Goal: Information Seeking & Learning: Learn about a topic

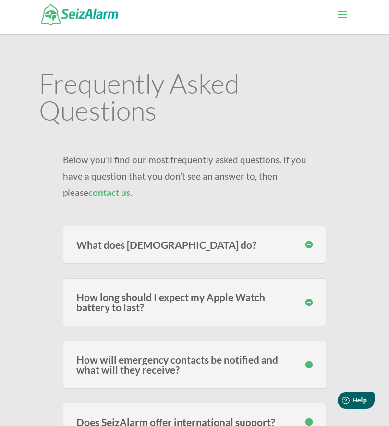
scroll to position [5, 0]
click at [100, 239] on h3 "What does [DEMOGRAPHIC_DATA] do?" at bounding box center [194, 244] width 237 height 10
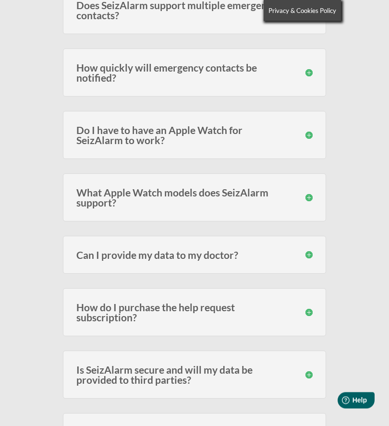
scroll to position [982, 0]
click at [105, 125] on h3 "Do I have to have an Apple Watch for SeizAlarm to work?" at bounding box center [194, 135] width 237 height 20
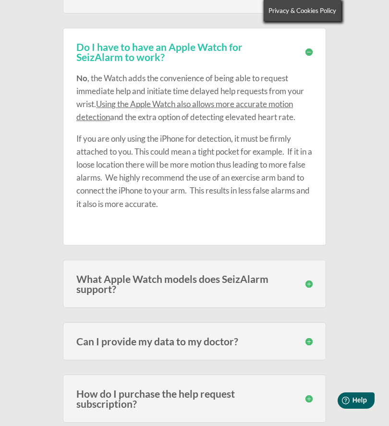
scroll to position [1066, 0]
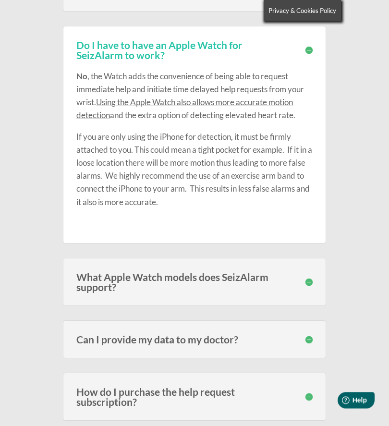
click at [105, 277] on div "What Apple Watch models does SeizAlarm support? SeizAlarm is currently compatib…" at bounding box center [194, 283] width 263 height 48
click at [105, 273] on h3 "What Apple Watch models does SeizAlarm support?" at bounding box center [194, 283] width 237 height 20
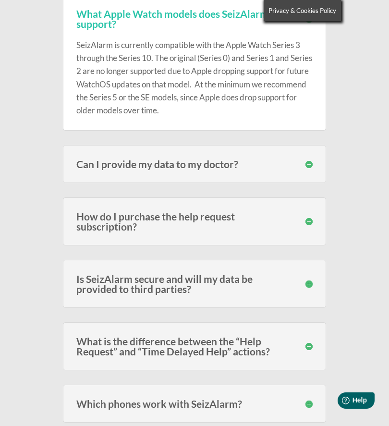
scroll to position [1341, 0]
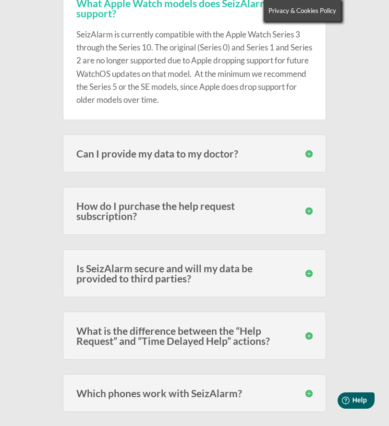
click at [103, 201] on h3 "How do I purchase the help request subscription?" at bounding box center [194, 211] width 237 height 20
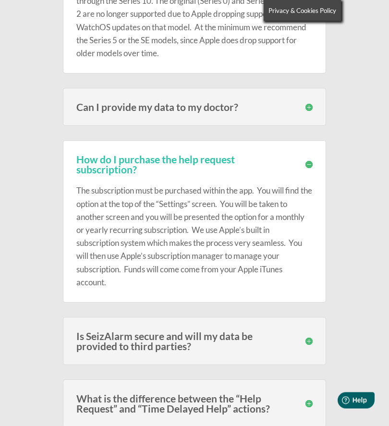
scroll to position [1391, 0]
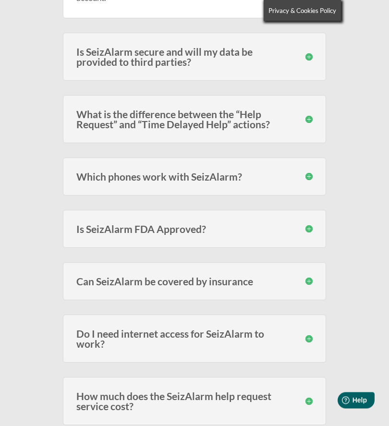
click at [107, 225] on h3 "Is SeizAlarm FDA Approved?" at bounding box center [194, 230] width 237 height 10
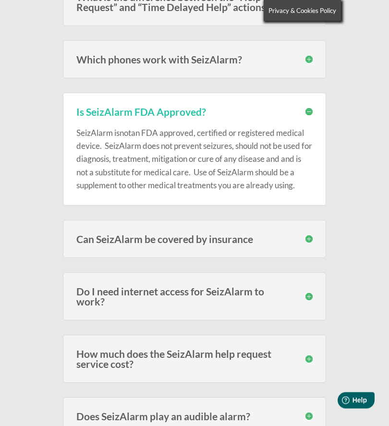
scroll to position [1790, 0]
click at [97, 234] on h3 "Can SeizAlarm be covered by insurance" at bounding box center [194, 239] width 237 height 10
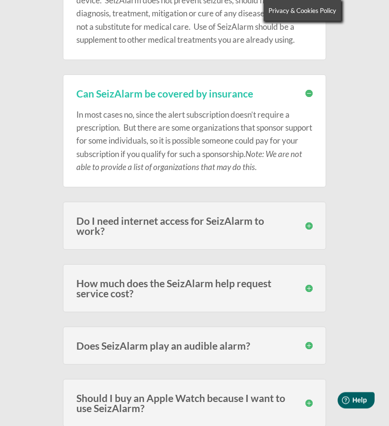
scroll to position [1935, 0]
click at [108, 216] on h3 "Do I need internet access for SeizAlarm to work?" at bounding box center [194, 226] width 237 height 20
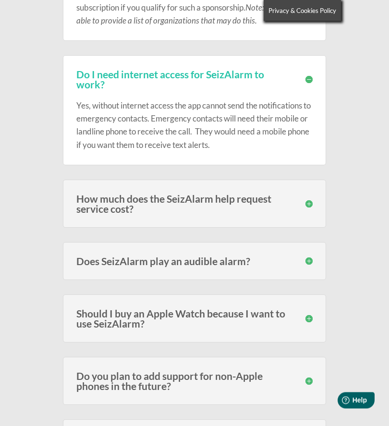
scroll to position [2082, 0]
click at [94, 194] on h3 "How much does the SeizAlarm help request service cost?" at bounding box center [194, 204] width 237 height 20
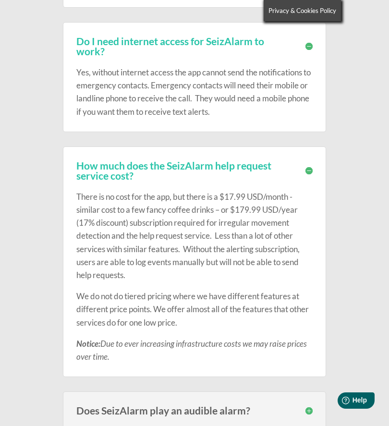
scroll to position [2117, 0]
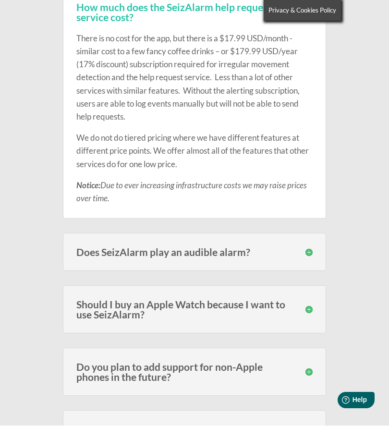
click at [115, 248] on h3 "Does SeizAlarm play an audible alarm?" at bounding box center [194, 253] width 237 height 10
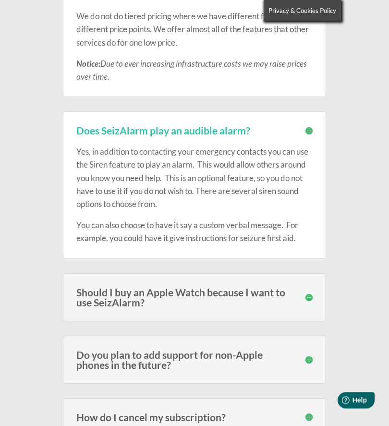
scroll to position [2396, 0]
click at [111, 288] on h3 "Should I buy an Apple Watch because I want to use SeizAlarm?" at bounding box center [194, 298] width 237 height 20
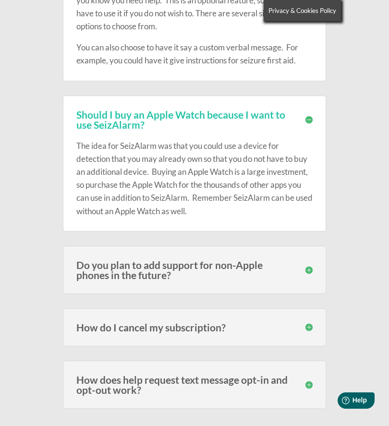
scroll to position [2608, 0]
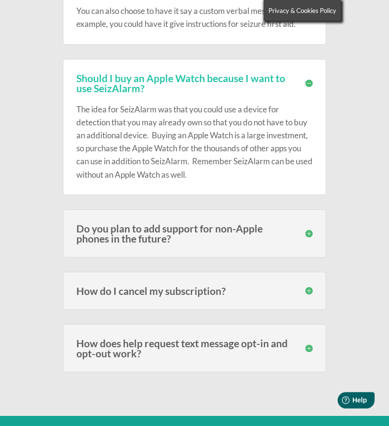
click at [102, 224] on h3 "Do you plan to add support for non-Apple phones in the future?" at bounding box center [194, 234] width 237 height 20
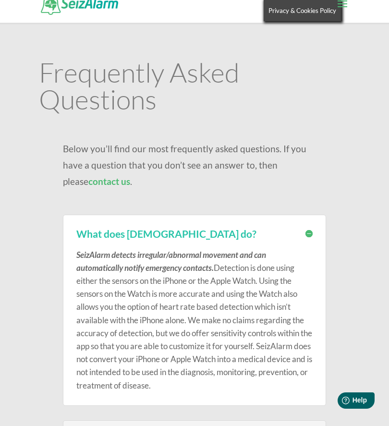
scroll to position [0, 0]
